Goal: Task Accomplishment & Management: Use online tool/utility

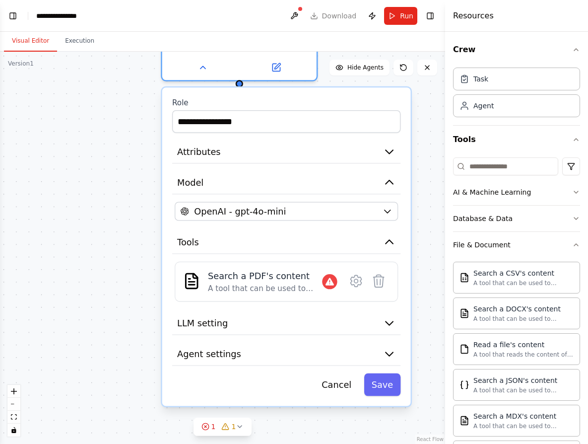
scroll to position [120, 0]
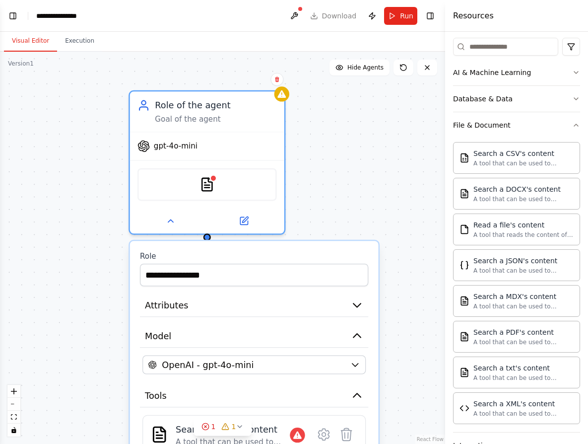
drag, startPoint x: 422, startPoint y: 138, endPoint x: 392, endPoint y: 263, distance: 129.3
click at [392, 263] on div "**********" at bounding box center [222, 248] width 445 height 392
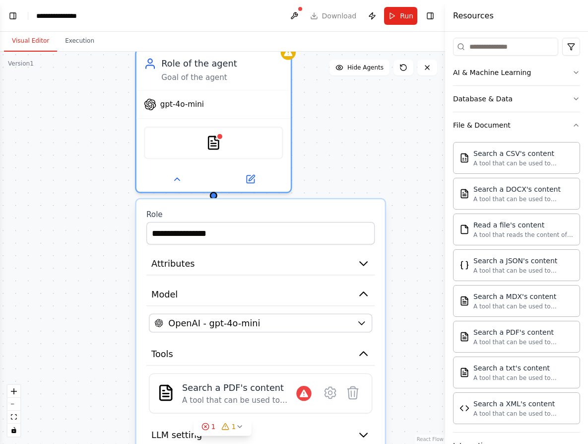
drag, startPoint x: 355, startPoint y: 205, endPoint x: 359, endPoint y: 174, distance: 30.5
click at [360, 172] on div "**********" at bounding box center [222, 248] width 445 height 392
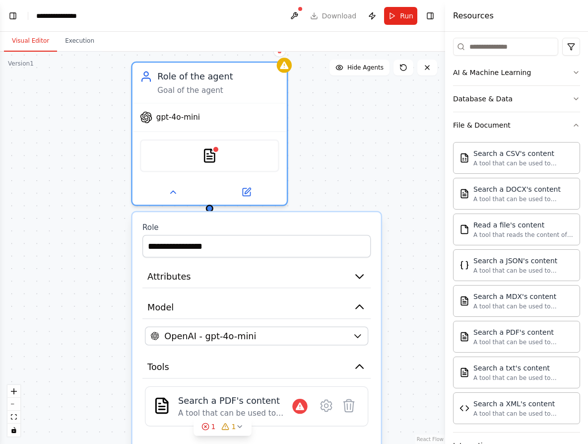
click at [386, 186] on div "**********" at bounding box center [222, 248] width 445 height 392
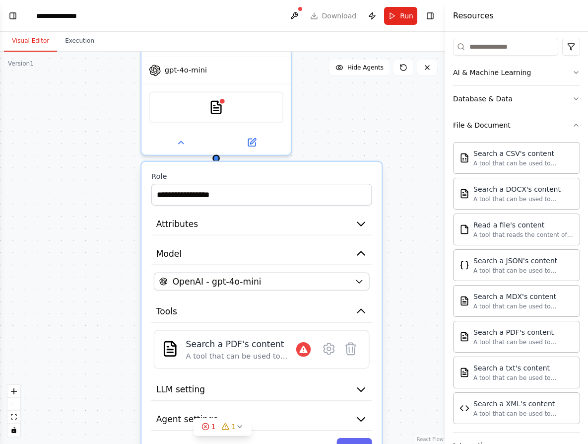
drag, startPoint x: 409, startPoint y: 261, endPoint x: 402, endPoint y: 194, distance: 67.4
click at [402, 194] on div "**********" at bounding box center [222, 248] width 445 height 392
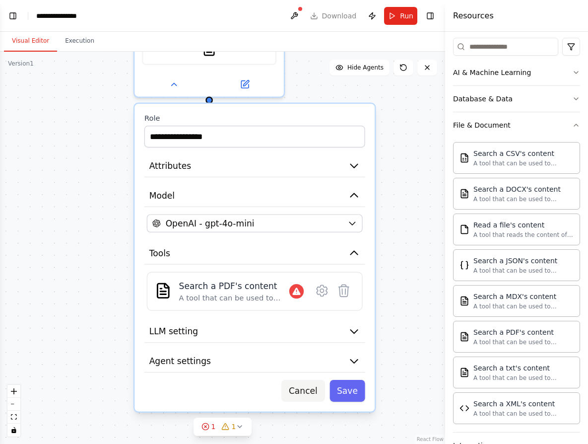
click at [304, 389] on button "Cancel" at bounding box center [302, 391] width 43 height 22
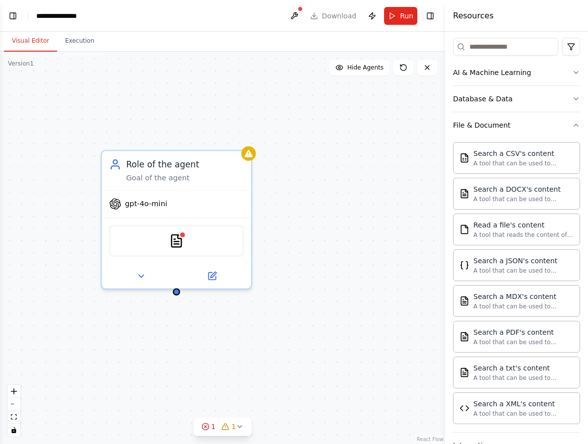
drag, startPoint x: 304, startPoint y: 196, endPoint x: 274, endPoint y: 327, distance: 134.6
click at [275, 326] on div "Role of the agent Goal of the agent gpt-4o-mini PDFSearchTool" at bounding box center [222, 248] width 445 height 392
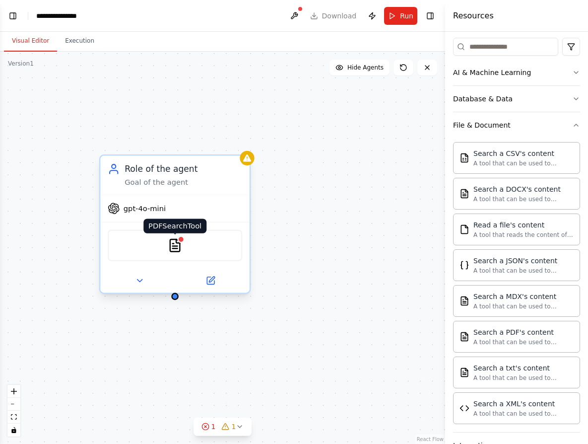
click at [182, 249] on img at bounding box center [175, 245] width 14 height 14
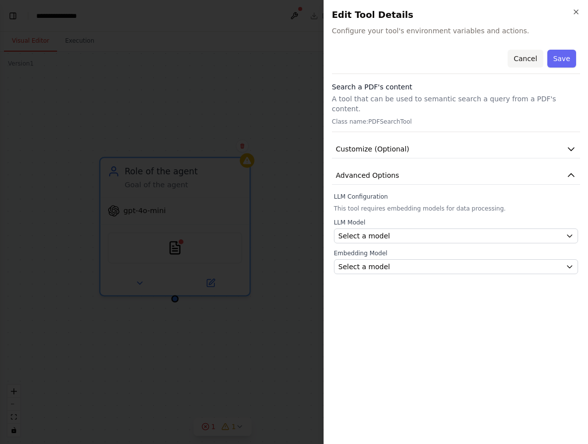
click at [531, 55] on button "Cancel" at bounding box center [525, 59] width 35 height 18
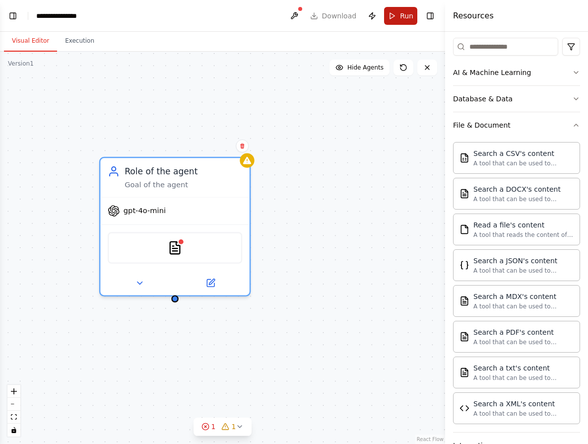
click at [398, 14] on button "Run" at bounding box center [400, 16] width 33 height 18
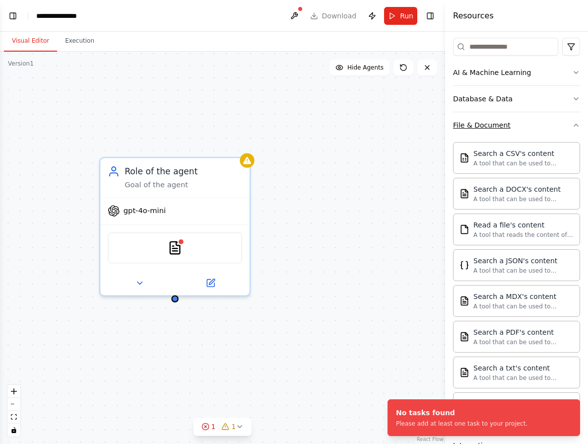
click at [572, 126] on icon "button" at bounding box center [576, 125] width 8 height 8
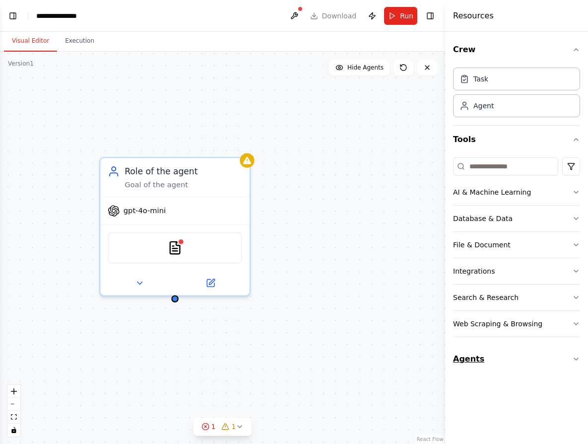
click at [572, 358] on button "Agents" at bounding box center [516, 359] width 127 height 28
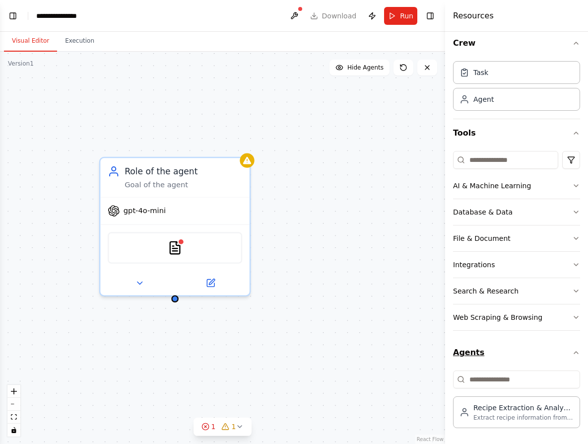
click at [572, 353] on icon "button" at bounding box center [576, 353] width 8 height 8
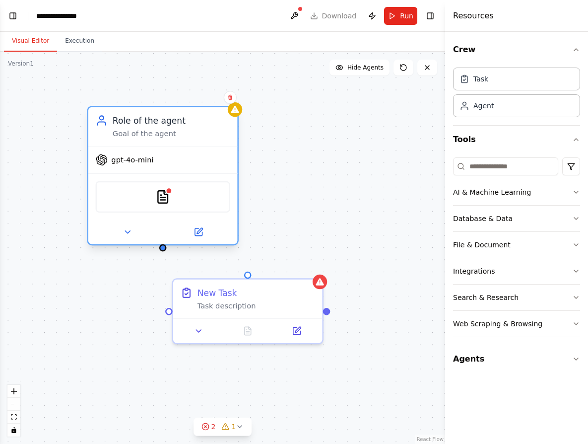
drag, startPoint x: 187, startPoint y: 172, endPoint x: 169, endPoint y: 125, distance: 50.9
click at [169, 125] on div "Role of the agent" at bounding box center [172, 120] width 118 height 12
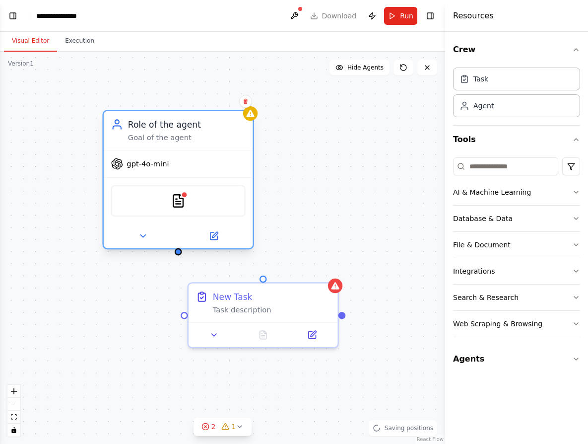
drag, startPoint x: 162, startPoint y: 252, endPoint x: 178, endPoint y: 256, distance: 15.9
click at [178, 256] on div "Role of the agent Goal of the agent gpt-4o-mini PDFSearchTool New Task Task des…" at bounding box center [222, 248] width 445 height 392
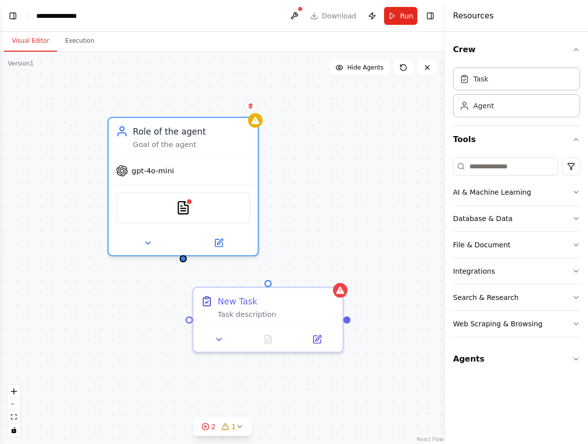
drag, startPoint x: 183, startPoint y: 259, endPoint x: 188, endPoint y: 263, distance: 6.7
click at [188, 263] on div "Role of the agent Goal of the agent gpt-4o-mini PDFSearchTool New Task Task des…" at bounding box center [222, 248] width 445 height 392
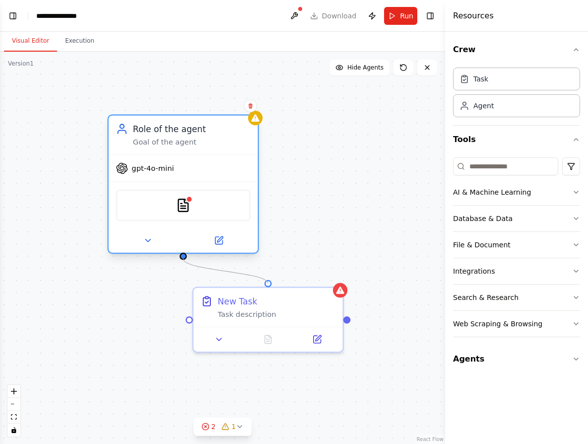
drag, startPoint x: 265, startPoint y: 279, endPoint x: 186, endPoint y: 261, distance: 81.2
click at [184, 259] on div "Role of the agent Goal of the agent gpt-4o-mini PDFSearchTool New Task Task des…" at bounding box center [331, 319] width 544 height 479
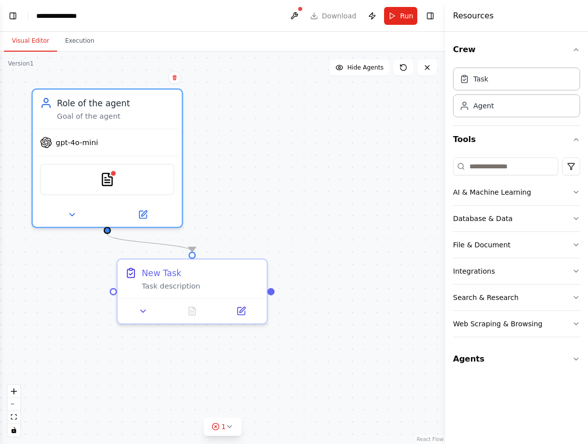
drag, startPoint x: 308, startPoint y: 254, endPoint x: 233, endPoint y: 226, distance: 80.0
click at [233, 226] on div ".deletable-edge-delete-btn { width: 20px; height: 20px; border: 0px solid #ffff…" at bounding box center [222, 248] width 445 height 392
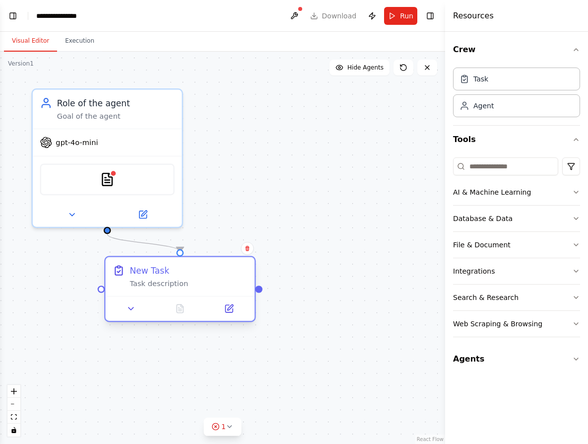
drag, startPoint x: 221, startPoint y: 288, endPoint x: 206, endPoint y: 278, distance: 18.3
click at [206, 278] on div "New Task Task description" at bounding box center [189, 276] width 118 height 24
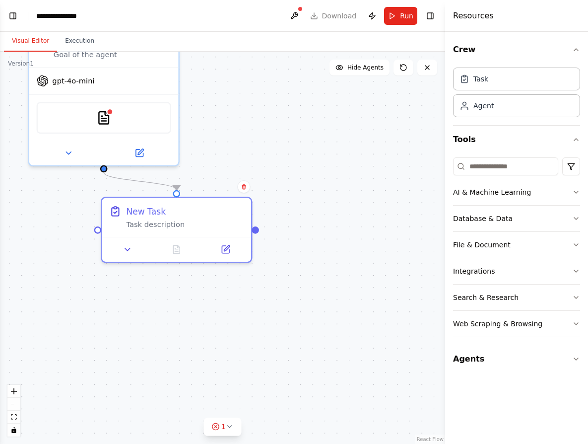
drag, startPoint x: 322, startPoint y: 274, endPoint x: 310, endPoint y: 190, distance: 85.2
click at [317, 184] on div ".deletable-edge-delete-btn { width: 20px; height: 20px; border: 0px solid #ffff…" at bounding box center [222, 248] width 445 height 392
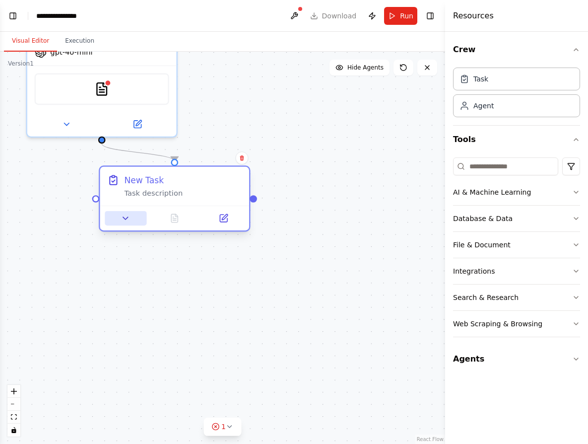
click at [127, 219] on icon at bounding box center [126, 218] width 10 height 10
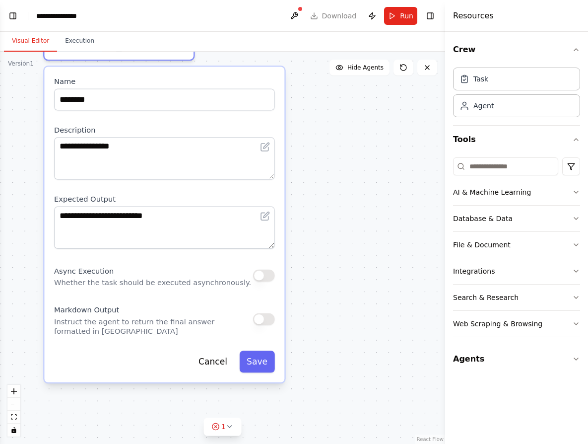
drag, startPoint x: 383, startPoint y: 231, endPoint x: 326, endPoint y: 59, distance: 181.5
click at [326, 59] on div ".deletable-edge-delete-btn { width: 20px; height: 20px; border: 0px solid #ffff…" at bounding box center [222, 248] width 445 height 392
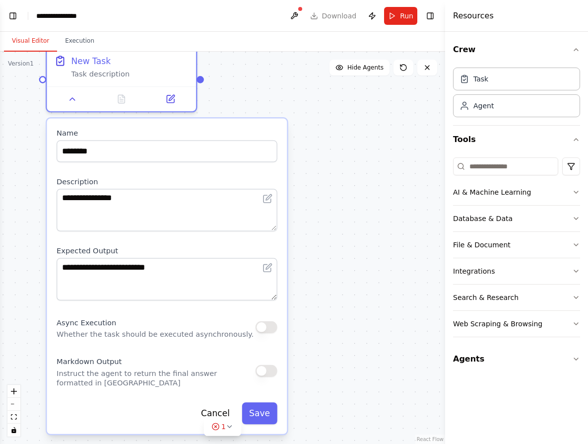
drag, startPoint x: 367, startPoint y: 191, endPoint x: 369, endPoint y: 236, distance: 45.2
click at [369, 236] on div ".deletable-edge-delete-btn { width: 20px; height: 20px; border: 0px solid #ffff…" at bounding box center [222, 248] width 445 height 392
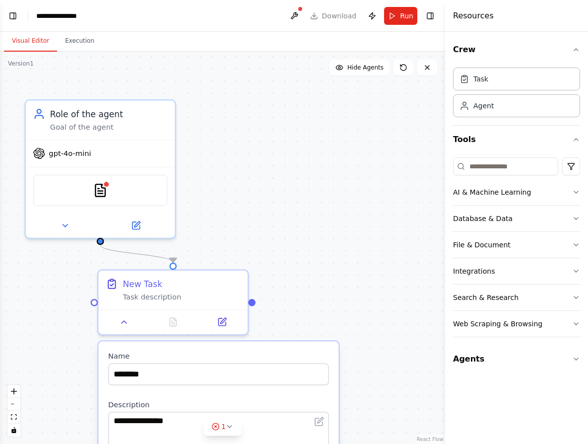
drag, startPoint x: 529, startPoint y: 319, endPoint x: 400, endPoint y: 394, distance: 148.8
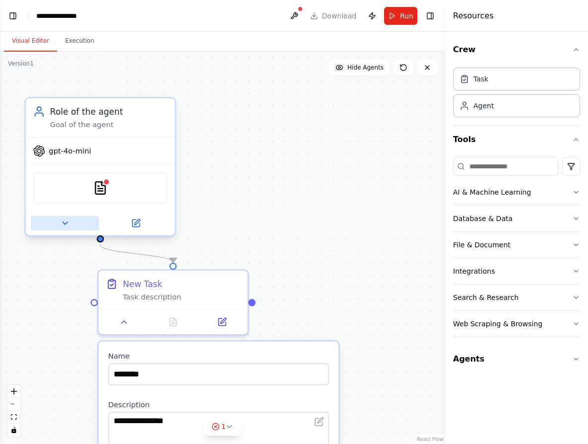
click at [67, 224] on icon at bounding box center [65, 223] width 10 height 10
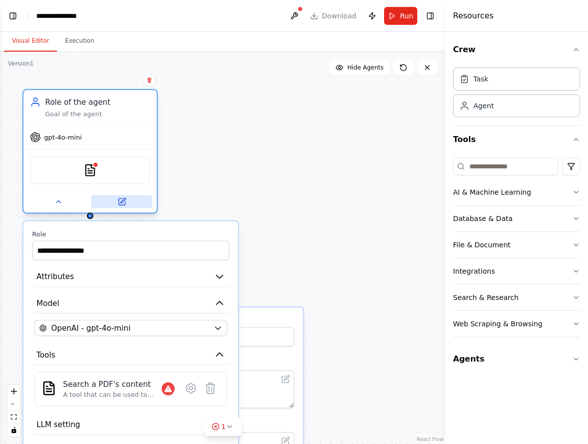
click at [120, 202] on icon at bounding box center [122, 202] width 6 height 6
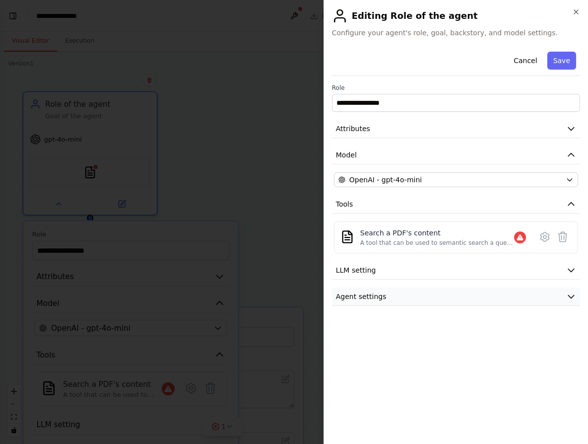
click at [565, 296] on button "Agent settings" at bounding box center [456, 296] width 248 height 18
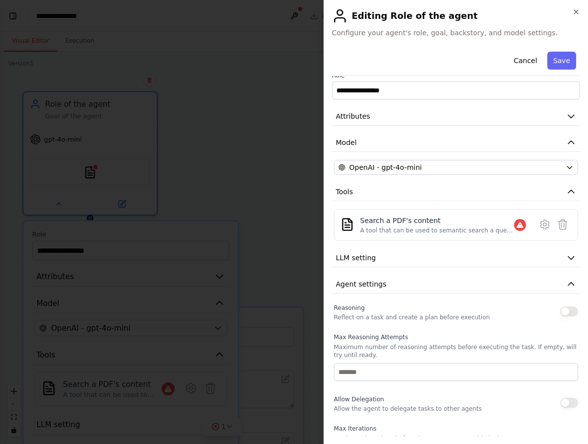
scroll to position [144, 0]
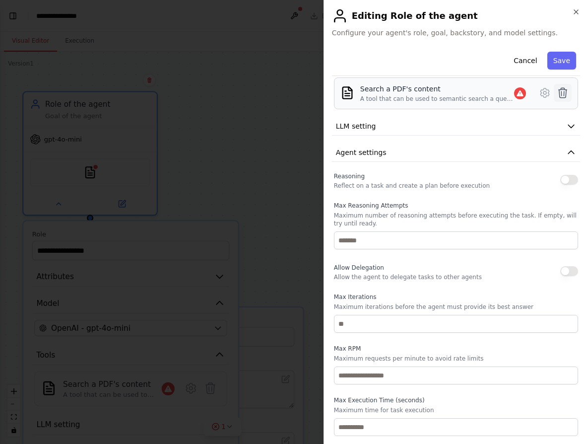
click at [559, 92] on icon at bounding box center [563, 93] width 12 height 12
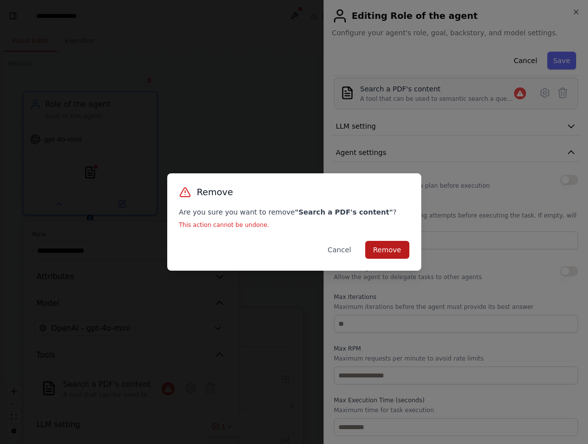
click at [389, 252] on button "Remove" at bounding box center [387, 250] width 44 height 18
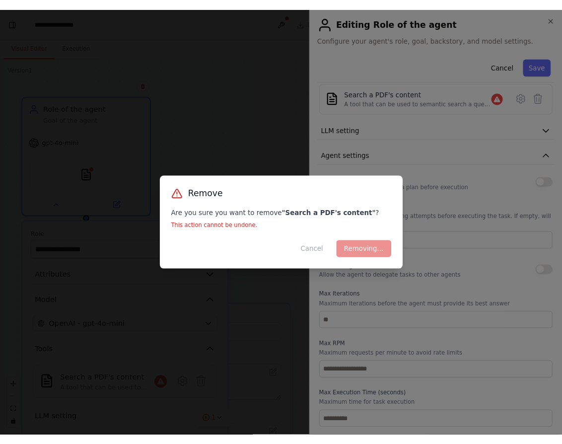
scroll to position [122, 0]
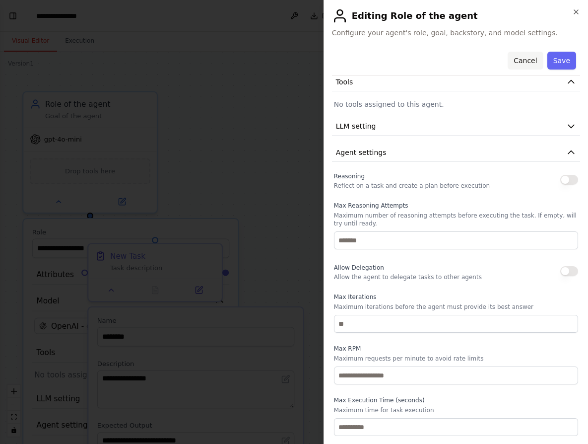
click at [517, 59] on button "Cancel" at bounding box center [525, 61] width 35 height 18
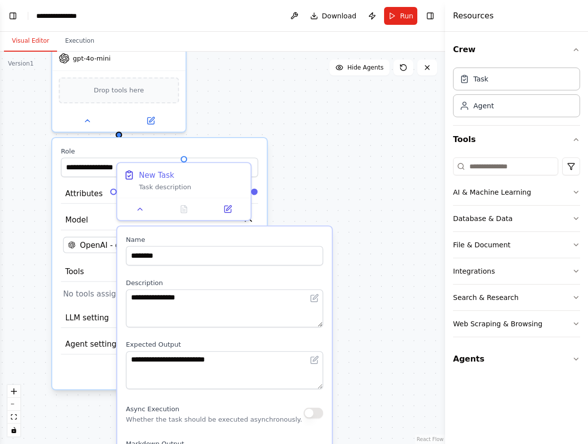
drag, startPoint x: 300, startPoint y: 255, endPoint x: 324, endPoint y: 173, distance: 85.6
click at [324, 173] on div ".deletable-edge-delete-btn { width: 20px; height: 20px; border: 0px solid #ffff…" at bounding box center [222, 248] width 445 height 392
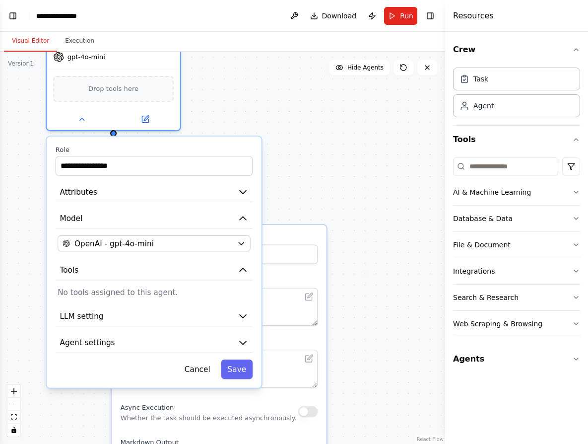
click at [217, 151] on label "Role" at bounding box center [154, 149] width 197 height 8
click at [169, 114] on button at bounding box center [145, 117] width 61 height 13
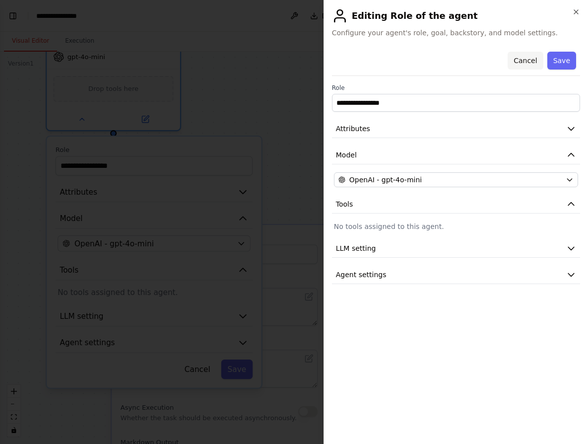
click at [526, 60] on button "Cancel" at bounding box center [525, 61] width 35 height 18
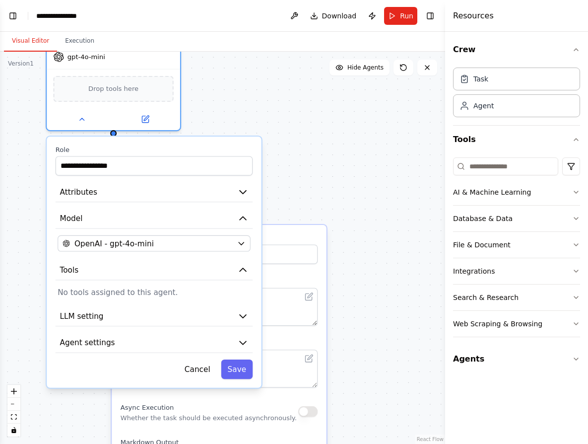
click at [311, 242] on label "Name" at bounding box center [219, 238] width 197 height 8
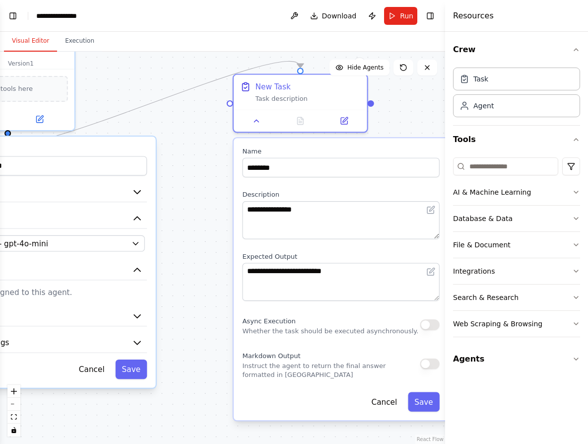
drag, startPoint x: 357, startPoint y: 217, endPoint x: 435, endPoint y: 155, distance: 100.0
click at [435, 155] on label "Name" at bounding box center [340, 151] width 197 height 8
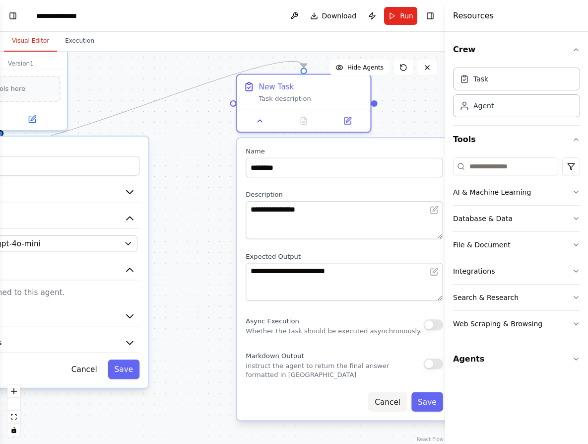
click at [387, 403] on button "Cancel" at bounding box center [387, 401] width 39 height 19
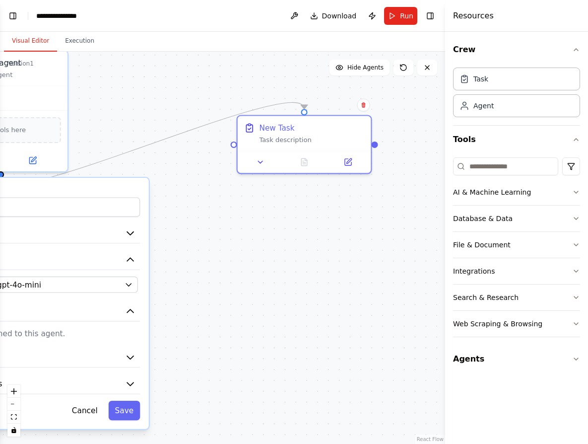
drag, startPoint x: 346, startPoint y: 172, endPoint x: 343, endPoint y: 215, distance: 43.3
click at [344, 218] on div ".deletable-edge-delete-btn { width: 20px; height: 20px; border: 0px solid #ffff…" at bounding box center [222, 248] width 445 height 392
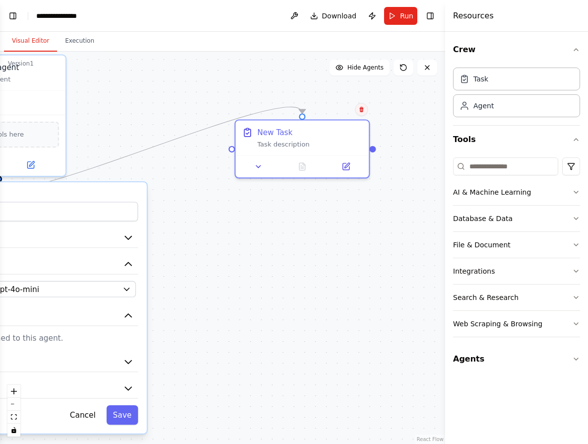
click at [361, 108] on icon at bounding box center [361, 109] width 4 height 5
click at [363, 109] on icon at bounding box center [361, 108] width 4 height 5
click at [333, 112] on button "Confirm" at bounding box center [333, 109] width 35 height 12
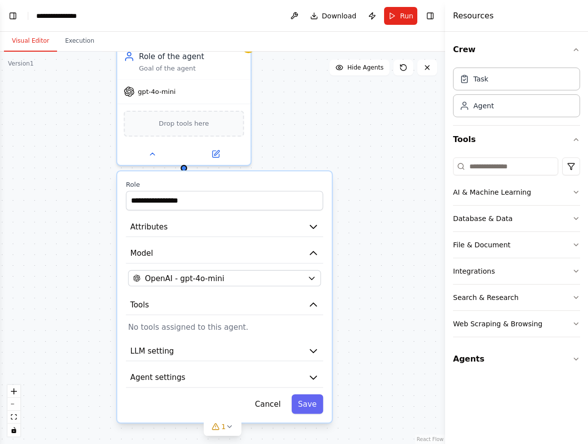
drag, startPoint x: 254, startPoint y: 210, endPoint x: 440, endPoint y: 200, distance: 186.5
click at [440, 200] on div "**********" at bounding box center [222, 248] width 445 height 392
click at [275, 410] on button "Cancel" at bounding box center [269, 403] width 39 height 19
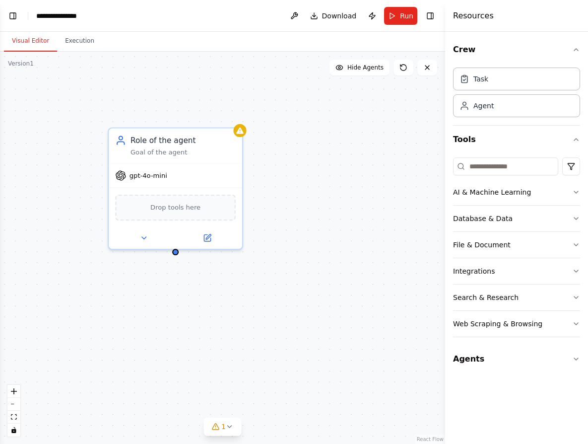
drag, startPoint x: 244, startPoint y: 221, endPoint x: 230, endPoint y: 294, distance: 73.7
click at [234, 306] on div "Role of the agent Goal of the agent gpt-4o-mini Drop tools here" at bounding box center [222, 248] width 445 height 392
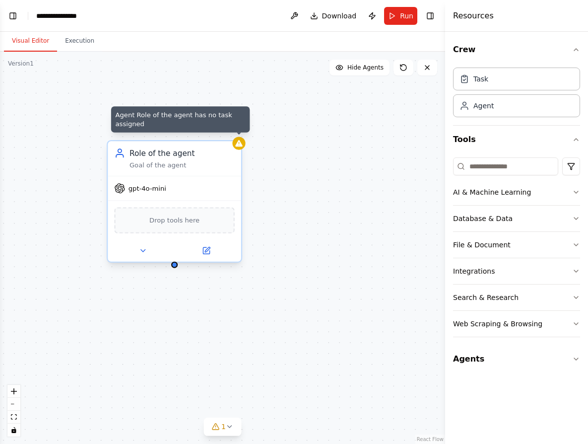
click at [241, 143] on icon at bounding box center [238, 143] width 7 height 6
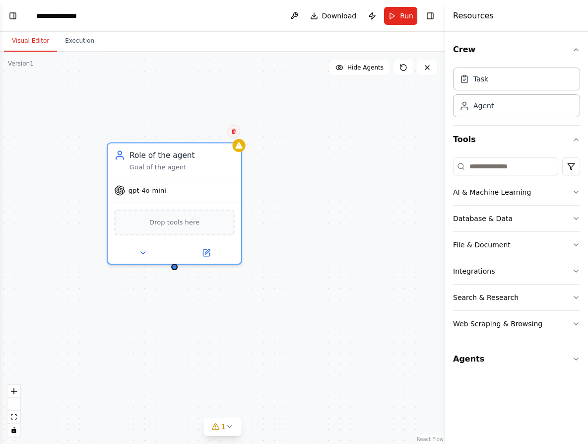
click at [236, 133] on icon at bounding box center [234, 131] width 6 height 6
click at [212, 133] on button "Confirm" at bounding box center [205, 131] width 35 height 12
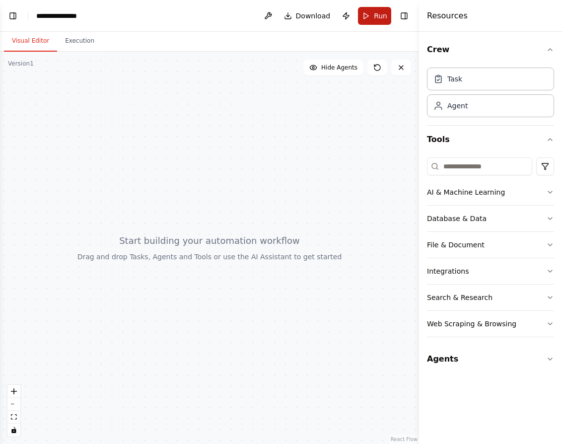
click at [373, 17] on button "Run" at bounding box center [374, 16] width 33 height 18
